Goal: Task Accomplishment & Management: Manage account settings

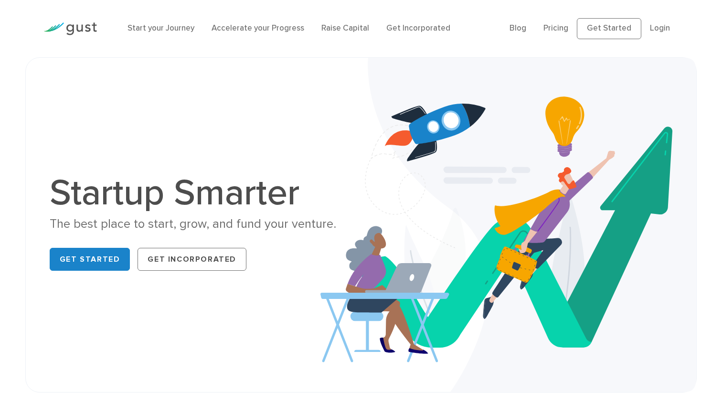
click at [406, 71] on img at bounding box center [508, 225] width 376 height 334
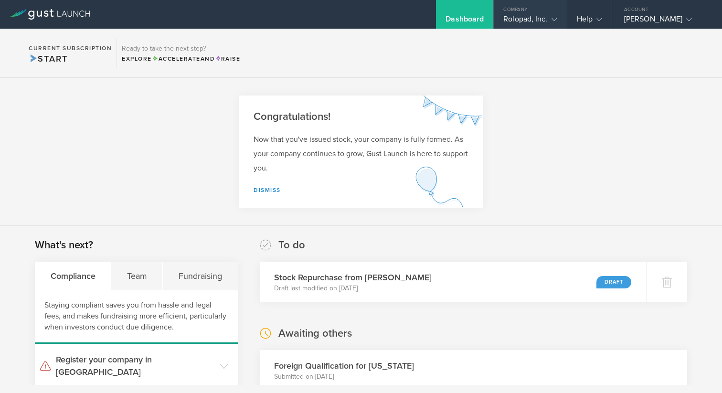
click at [528, 14] on div "Rolopad, Inc." at bounding box center [529, 21] width 53 height 14
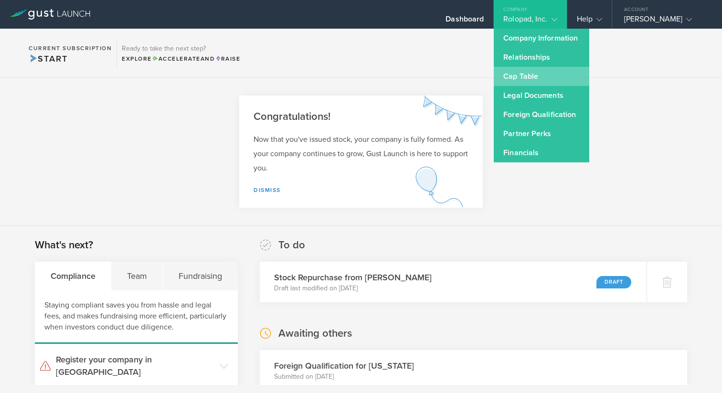
click at [506, 80] on link "Cap Table" at bounding box center [540, 76] width 95 height 19
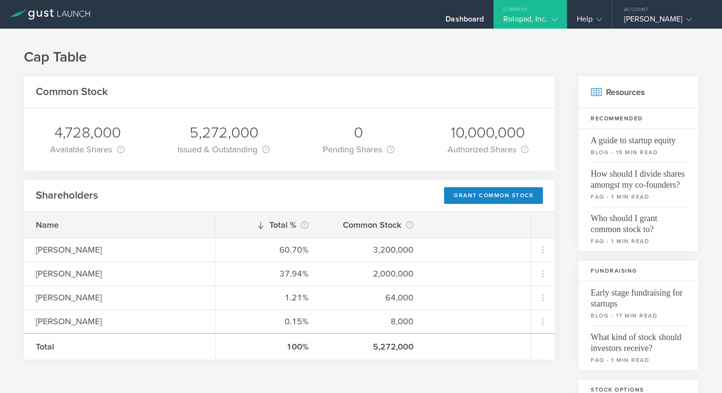
click at [207, 176] on div "Common Stock 4,728,000 Available Shares This is the number of shares that the c…" at bounding box center [289, 397] width 531 height 642
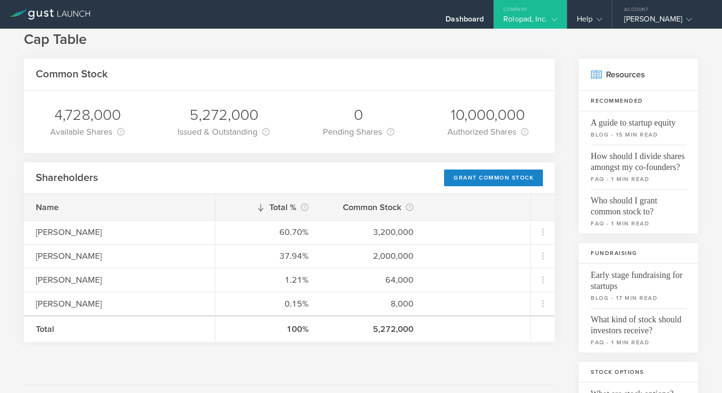
scroll to position [21, 0]
